Goal: Communication & Community: Answer question/provide support

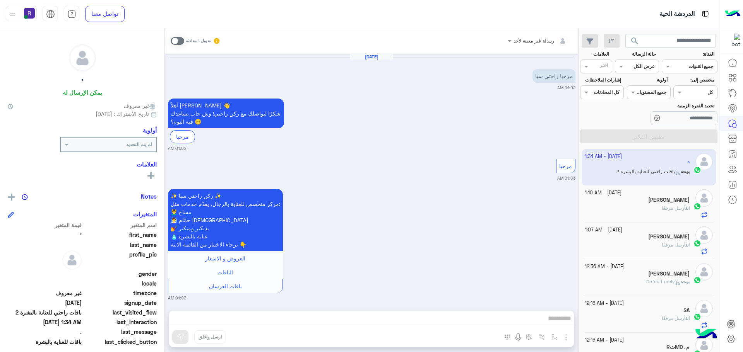
scroll to position [2851, 0]
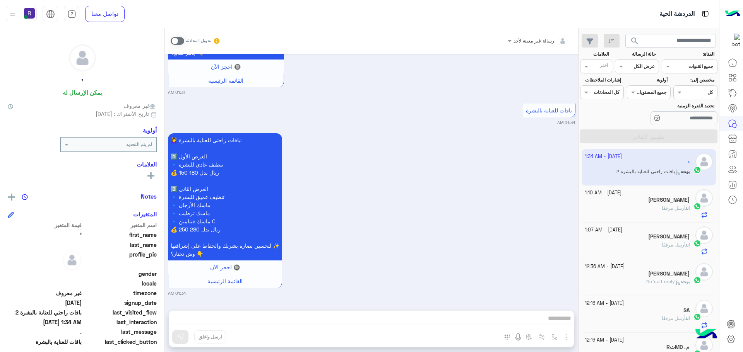
click at [399, 95] on small "01:31 AM" at bounding box center [371, 92] width 407 height 6
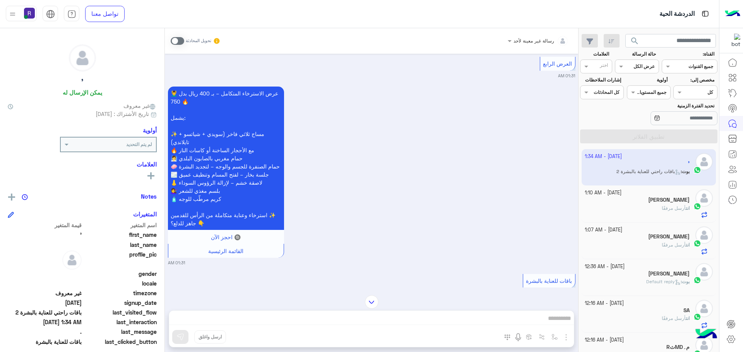
scroll to position [2812, 0]
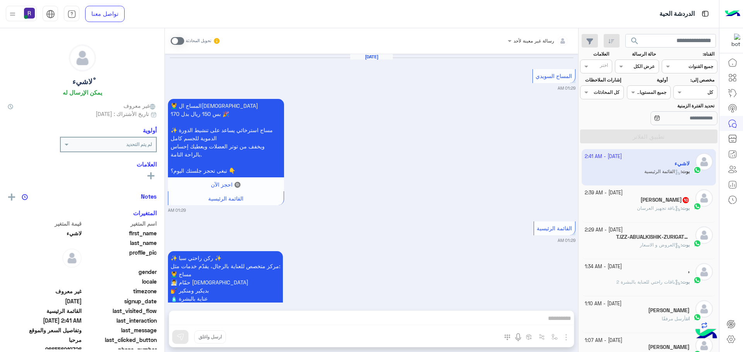
scroll to position [2085, 0]
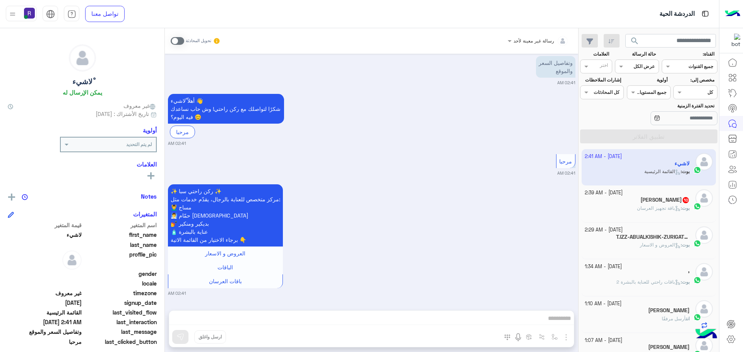
click at [177, 43] on span at bounding box center [178, 41] width 14 height 8
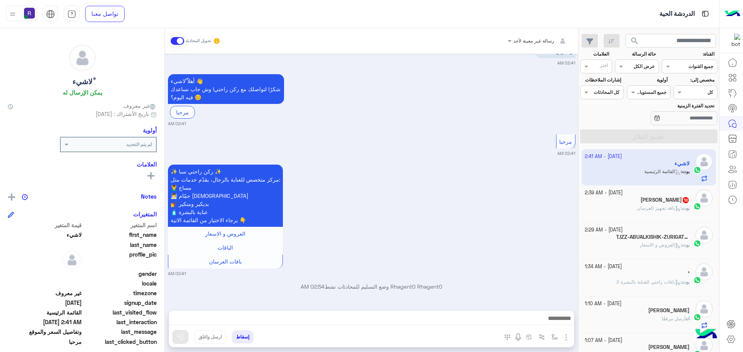
click at [566, 342] on img "button" at bounding box center [565, 337] width 9 height 9
click at [555, 323] on span "الصور" at bounding box center [551, 320] width 14 height 9
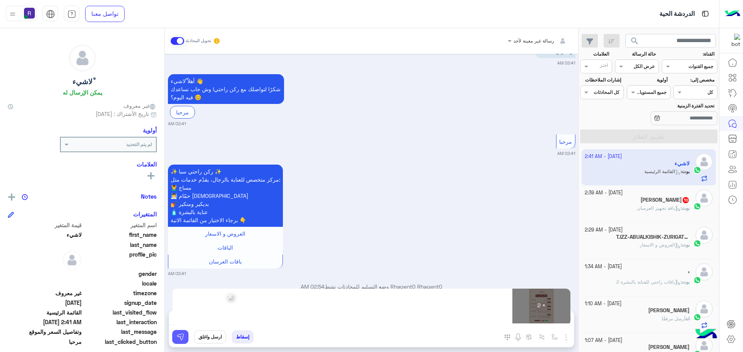
click at [180, 332] on button at bounding box center [180, 337] width 16 height 14
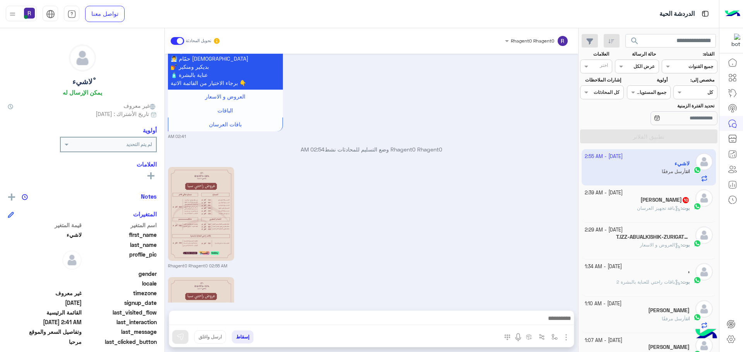
scroll to position [2345, 0]
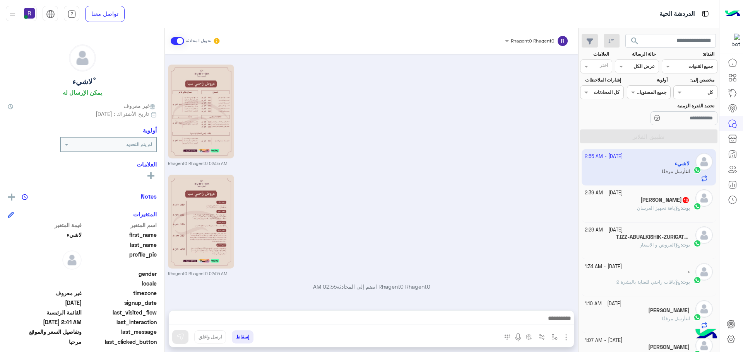
click at [686, 205] on span "بوت" at bounding box center [685, 208] width 8 height 6
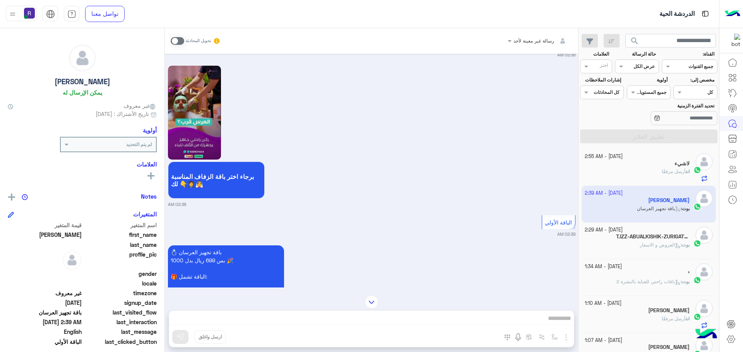
scroll to position [1392, 0]
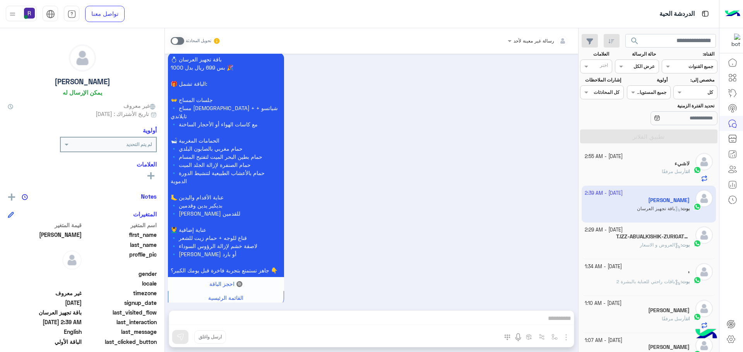
click at [177, 39] on span at bounding box center [178, 41] width 14 height 8
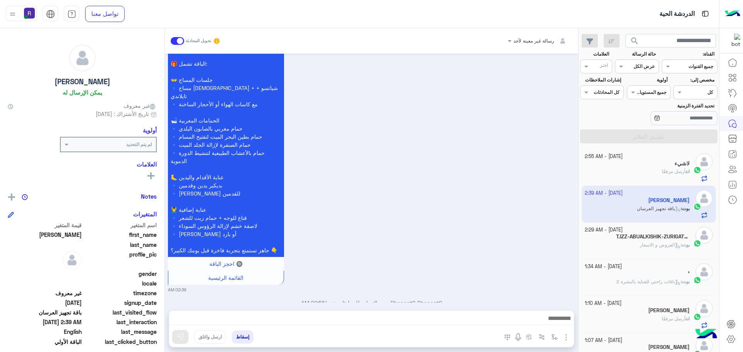
click at [564, 336] on img "button" at bounding box center [565, 337] width 9 height 9
click at [561, 322] on img at bounding box center [564, 320] width 6 height 9
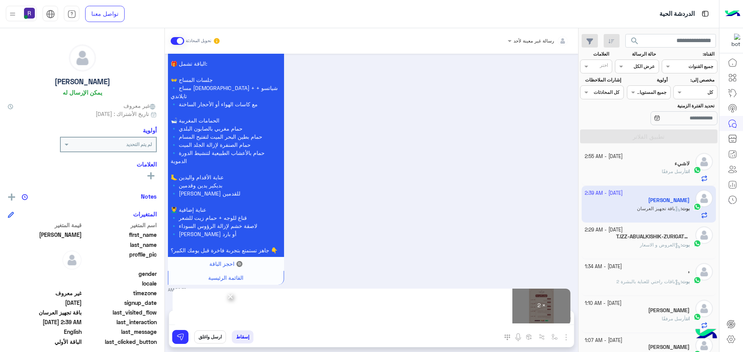
click at [179, 344] on div "إسقاط ارسل واغلق" at bounding box center [333, 338] width 329 height 17
click at [179, 340] on img at bounding box center [180, 337] width 8 height 8
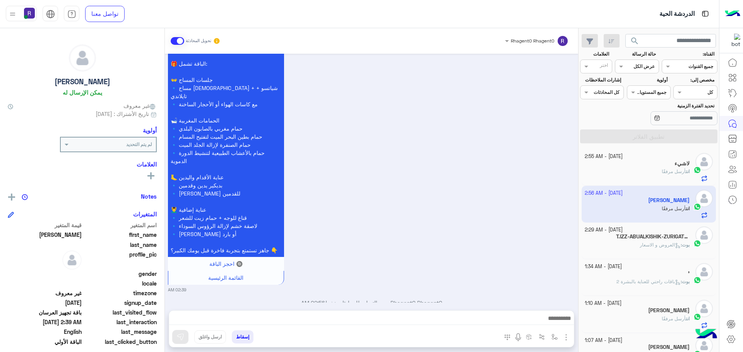
scroll to position [1652, 0]
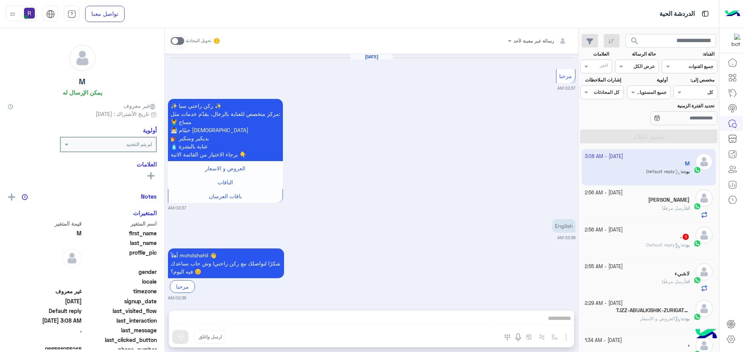
scroll to position [1562, 0]
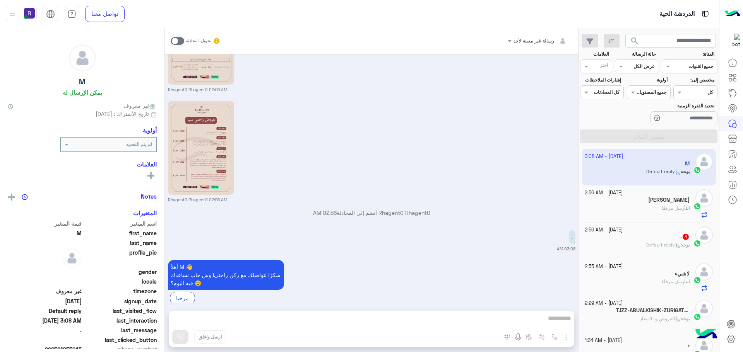
click at [659, 255] on div "[PERSON_NAME] : Default reply" at bounding box center [636, 249] width 105 height 14
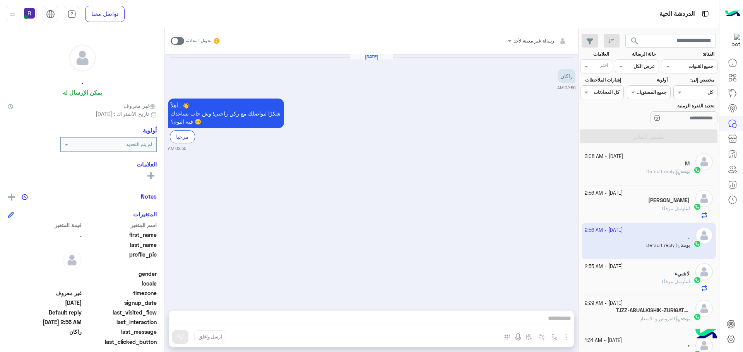
click at [174, 40] on span at bounding box center [178, 41] width 14 height 8
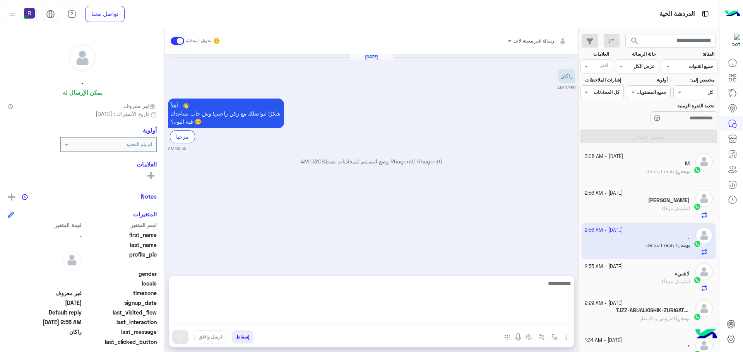
click at [514, 321] on textarea at bounding box center [371, 302] width 405 height 46
type textarea "**********"
type textarea "******"
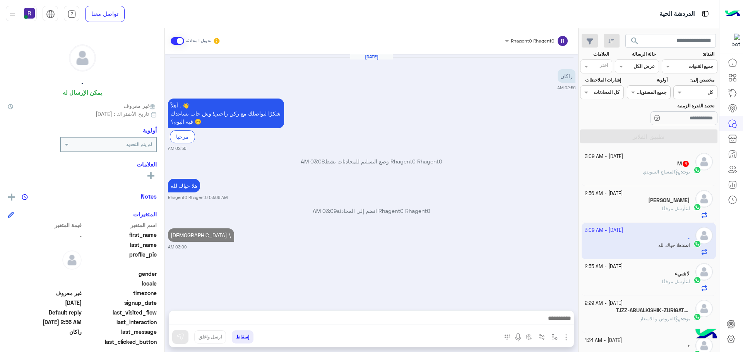
click at [649, 178] on div "بوت : المساج السويدي" at bounding box center [636, 176] width 105 height 14
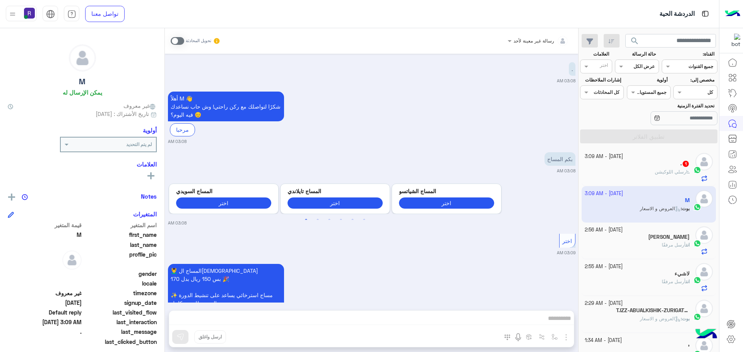
scroll to position [89, 0]
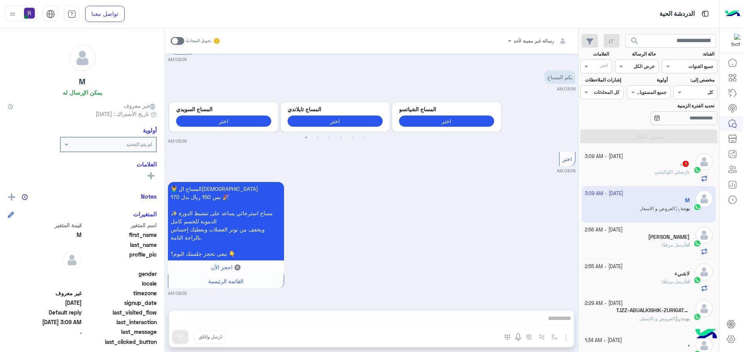
click at [669, 171] on span "ارسلي اللوكيشن" at bounding box center [670, 172] width 32 height 6
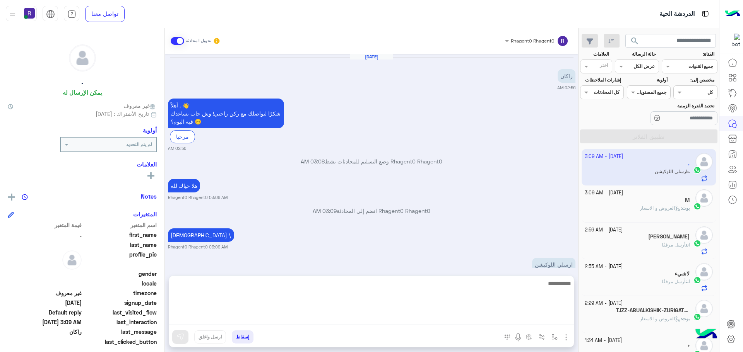
click at [523, 314] on textarea at bounding box center [371, 302] width 405 height 46
paste textarea "*"
type textarea "**********"
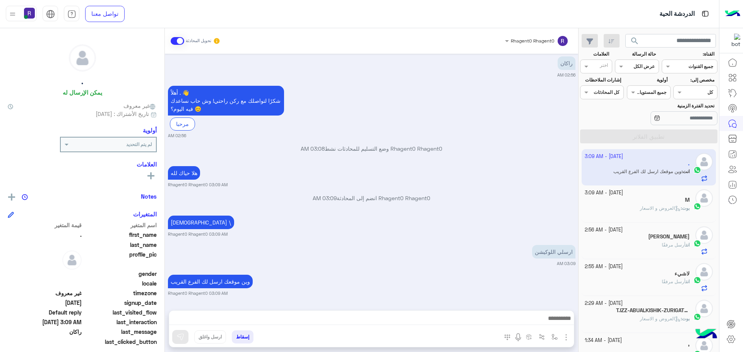
click at [504, 214] on div "الله \ Rhagent0 Rhagent0 03:09 AM" at bounding box center [371, 226] width 407 height 24
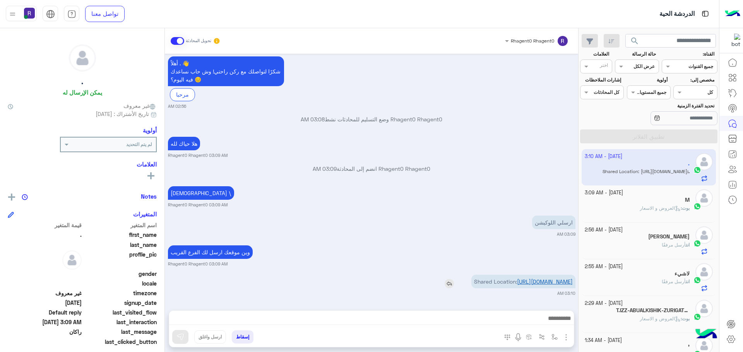
click at [524, 281] on link "https://maps.google.com/maps?q=24.78938293457,46.855773925781" at bounding box center [545, 281] width 56 height 7
click at [555, 339] on img "button" at bounding box center [554, 337] width 6 height 6
click at [535, 319] on input "text" at bounding box center [536, 319] width 39 height 7
type input "*****"
click at [540, 308] on span "الجنادرية" at bounding box center [545, 306] width 21 height 7
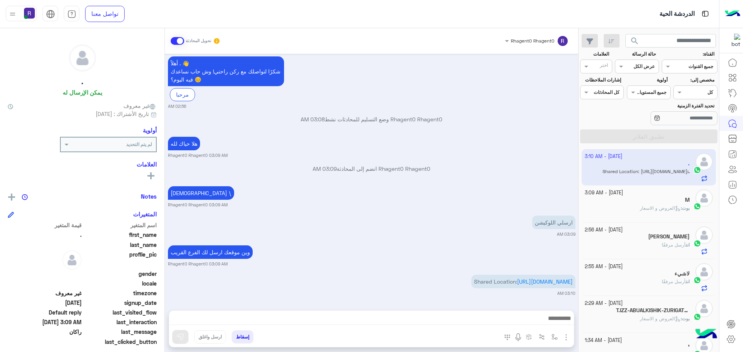
type textarea "*********"
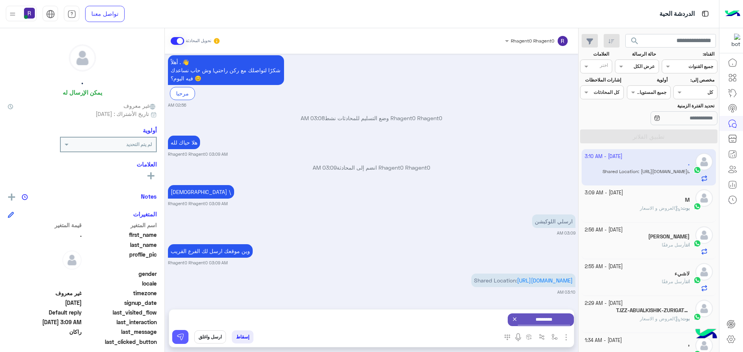
click at [175, 337] on button at bounding box center [180, 337] width 16 height 14
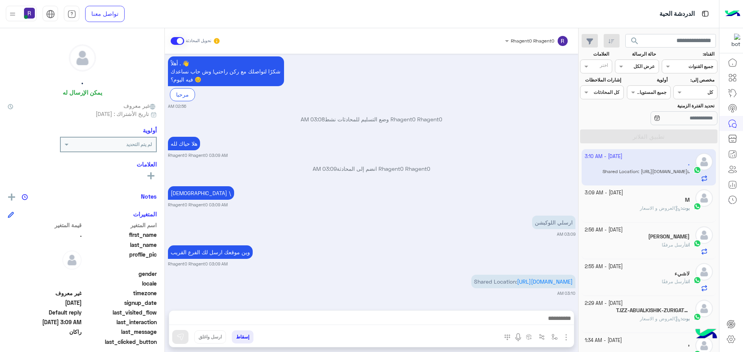
scroll to position [132, 0]
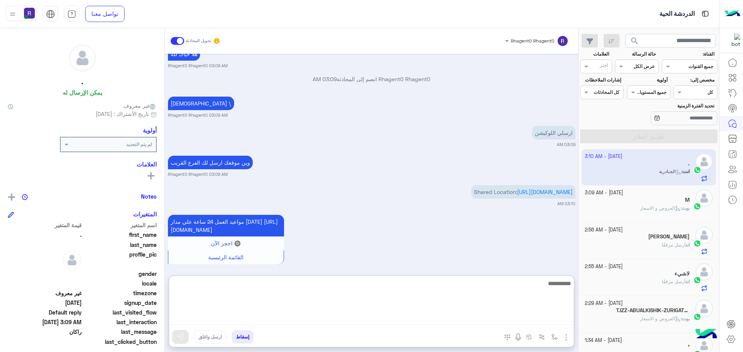
click at [550, 321] on textarea at bounding box center [371, 302] width 405 height 46
type textarea "*"
type textarea "**********"
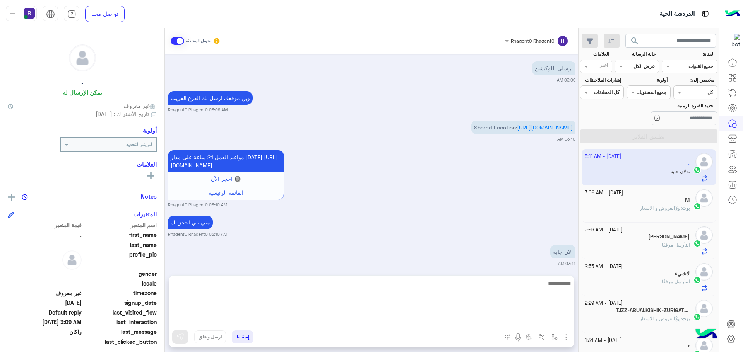
scroll to position [226, 0]
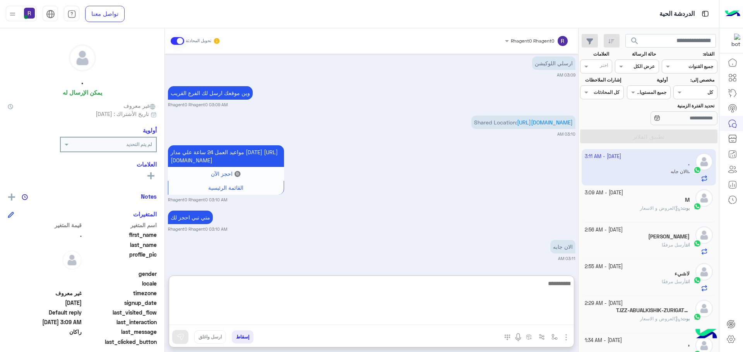
click at [531, 305] on textarea at bounding box center [371, 302] width 405 height 46
type textarea "**********"
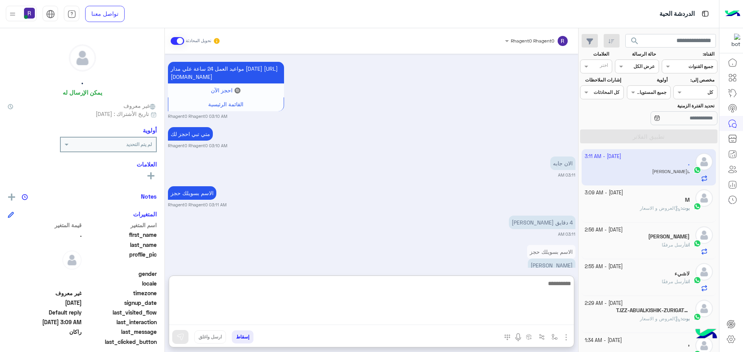
scroll to position [328, 0]
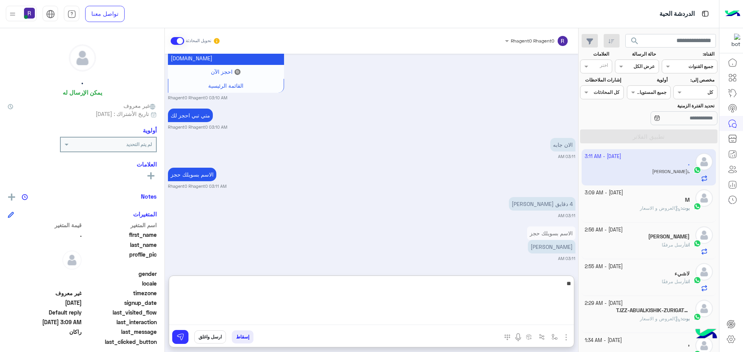
type textarea "**"
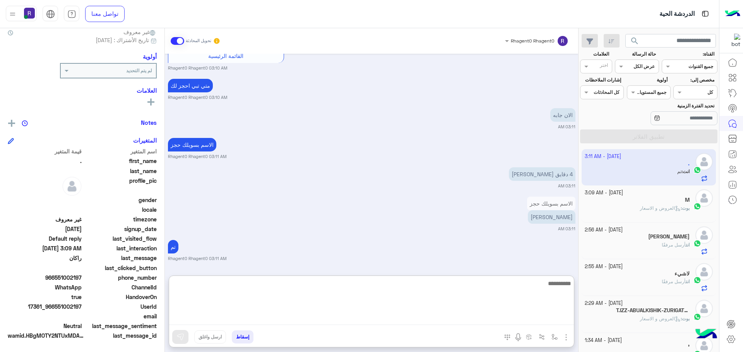
scroll to position [358, 0]
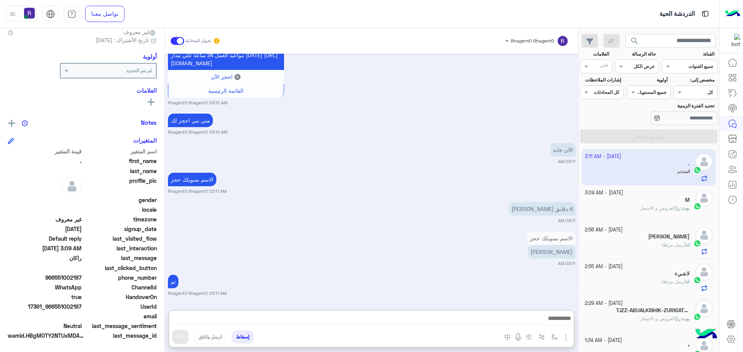
click at [171, 43] on span at bounding box center [178, 41] width 14 height 8
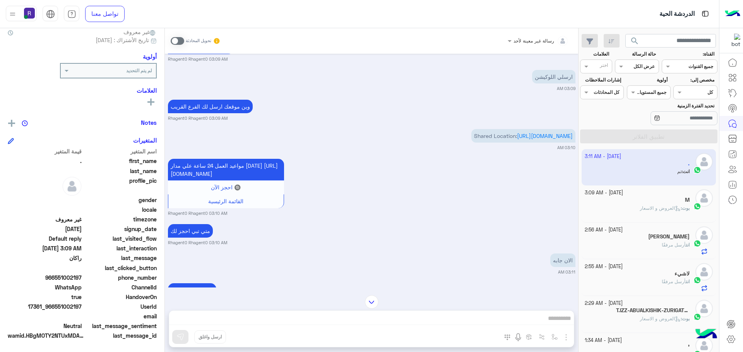
scroll to position [188, 0]
click at [536, 140] on link "https://maps.google.com/maps?q=24.78938293457,46.855773925781" at bounding box center [545, 136] width 56 height 7
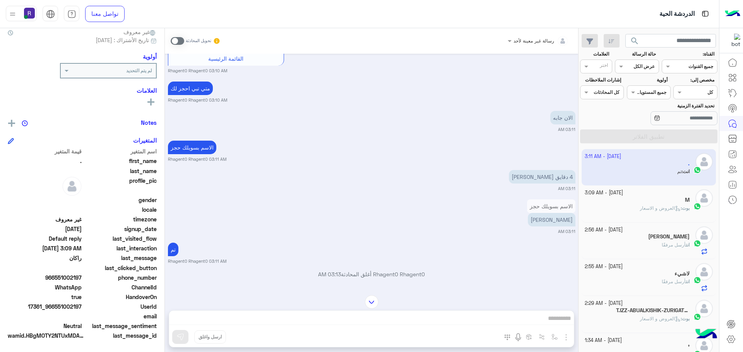
scroll to position [342, 0]
